Goal: Find contact information: Find contact information

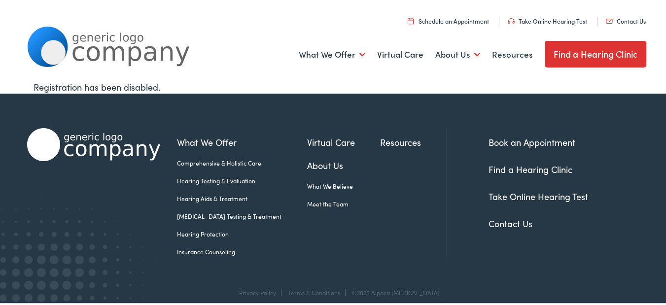
click at [606, 15] on link "Contact Us" at bounding box center [626, 19] width 40 height 8
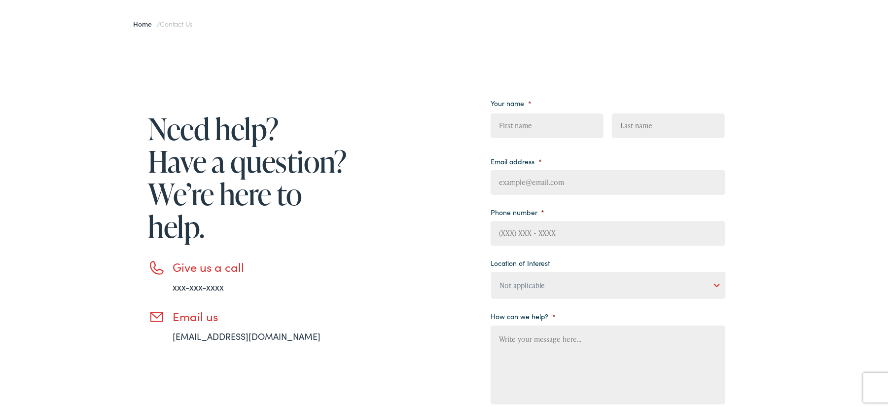
scroll to position [87, 0]
paste textarea "I work with a local painting company and would love to give you a professional …"
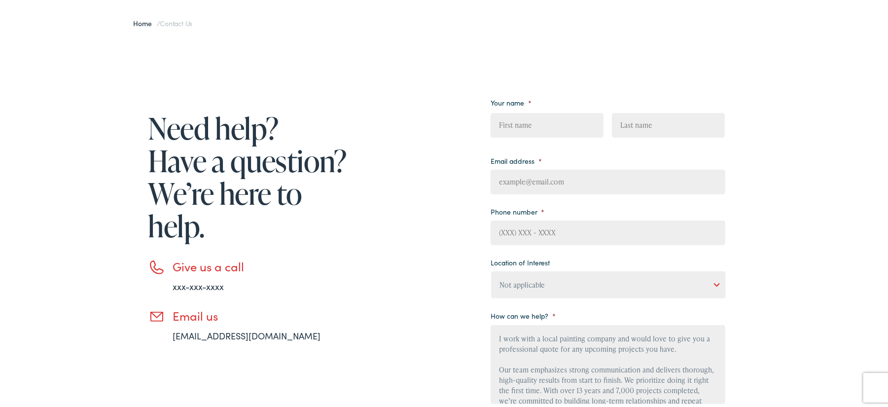
drag, startPoint x: 548, startPoint y: 363, endPoint x: 552, endPoint y: 206, distance: 156.8
click at [550, 305] on textarea "I work with a local painting company and would love to give you a professional …" at bounding box center [607, 361] width 235 height 79
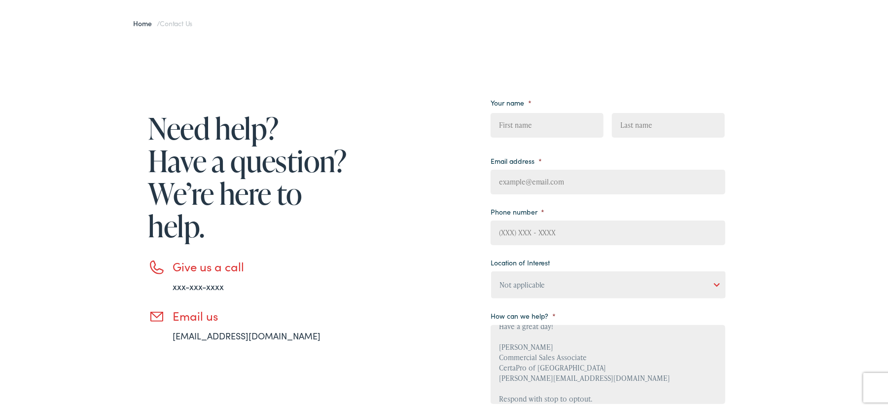
type textarea "I work with a local painting company and would love to give you a professional …"
drag, startPoint x: 560, startPoint y: 202, endPoint x: 582, endPoint y: 229, distance: 35.1
click at [564, 209] on ul "Your name * First Last Email address * Phone number * Location of Interest Not …" at bounding box center [607, 248] width 235 height 311
click at [575, 232] on input "Phone number *" at bounding box center [607, 230] width 235 height 25
type input "6162717305"
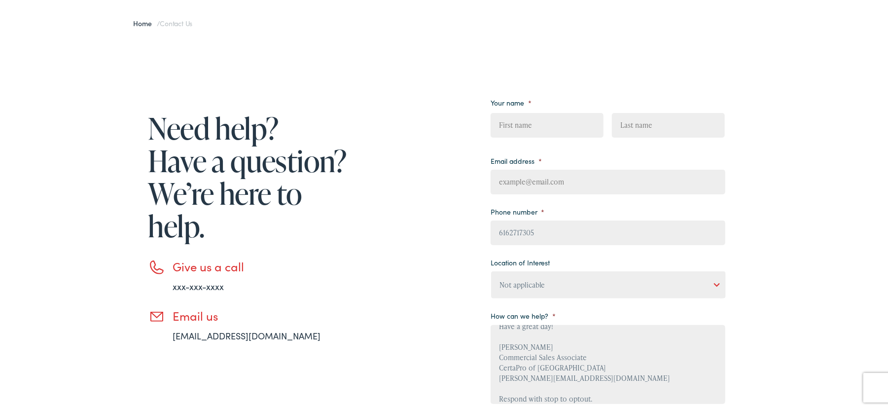
type input "Dominic"
type input "Dault"
type input "dominic@certaprorandhaven.com"
